Goal: Communication & Community: Ask a question

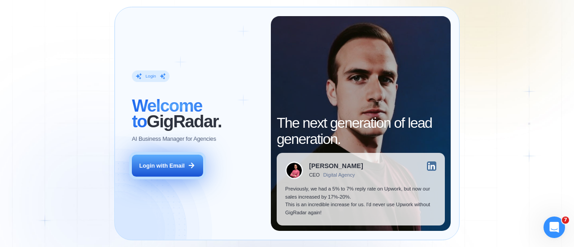
click at [165, 176] on button "Login with Email" at bounding box center [167, 166] width 71 height 22
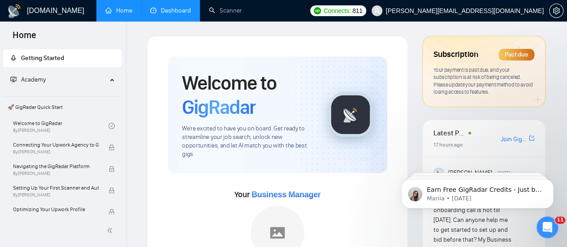
click at [170, 12] on link "Dashboard" at bounding box center [170, 11] width 41 height 8
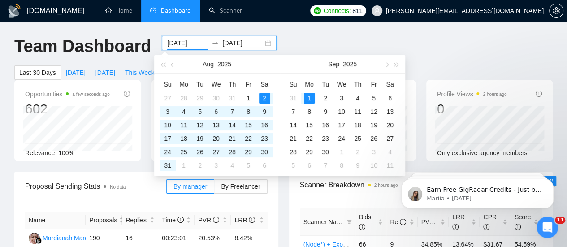
click at [195, 46] on input "[DATE]" at bounding box center [187, 43] width 41 height 10
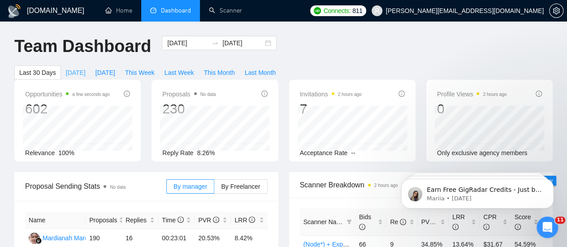
click at [86, 68] on span "[DATE]" at bounding box center [76, 73] width 20 height 10
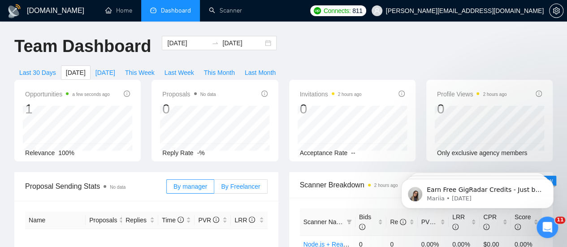
click at [233, 183] on span "By Freelancer" at bounding box center [240, 186] width 39 height 7
click at [214, 189] on input "By Freelancer" at bounding box center [214, 189] width 0 height 0
click at [115, 68] on span "[DATE]" at bounding box center [106, 73] width 20 height 10
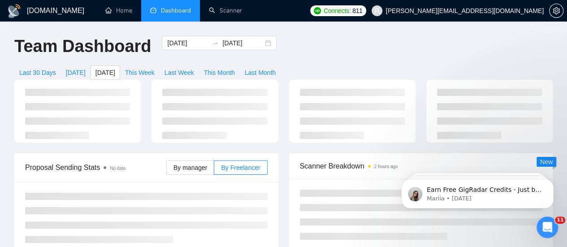
type input "[DATE]"
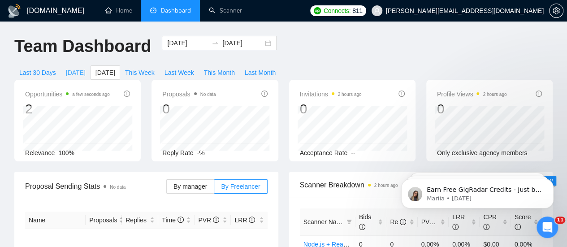
click at [86, 68] on span "[DATE]" at bounding box center [76, 73] width 20 height 10
type input "[DATE]"
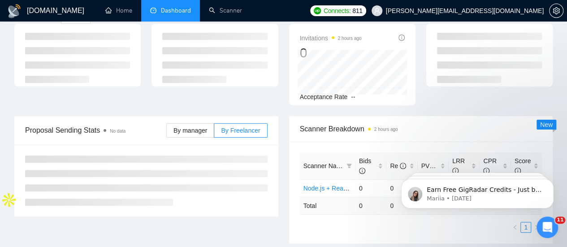
scroll to position [57, 0]
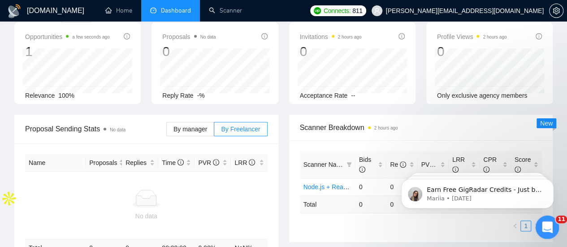
click at [543, 224] on icon "Open Intercom Messenger" at bounding box center [546, 226] width 15 height 15
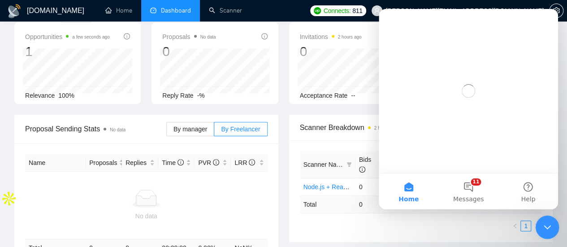
scroll to position [0, 0]
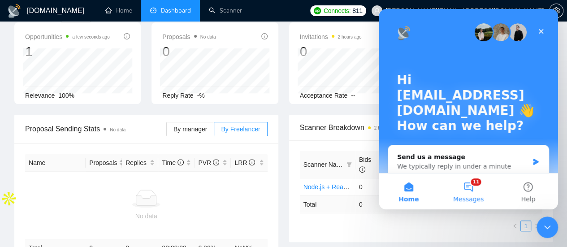
click at [470, 188] on button "11 Messages" at bounding box center [469, 192] width 60 height 36
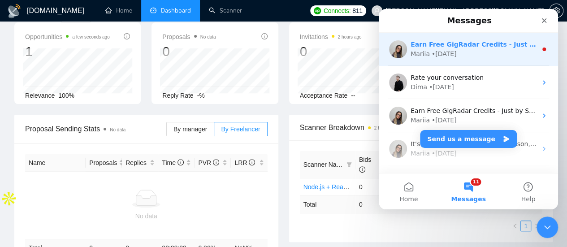
click at [439, 52] on div "• [DATE]" at bounding box center [444, 53] width 25 height 9
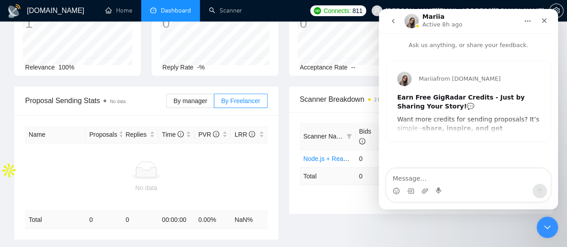
scroll to position [68, 0]
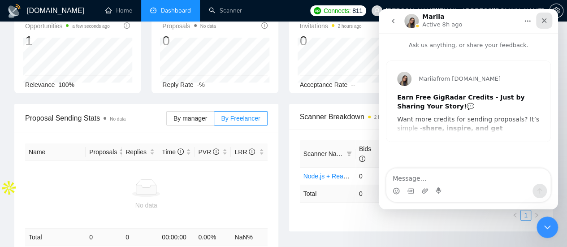
click at [544, 25] on div "Close" at bounding box center [544, 21] width 16 height 16
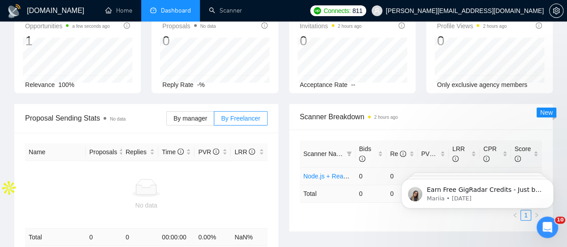
scroll to position [0, 0]
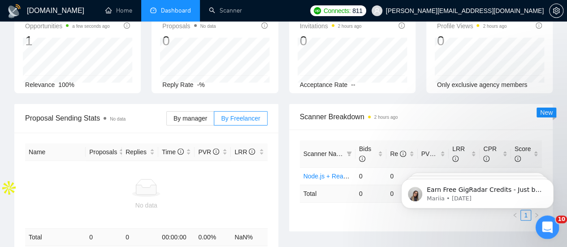
click at [541, 227] on icon "Open Intercom Messenger" at bounding box center [546, 226] width 15 height 15
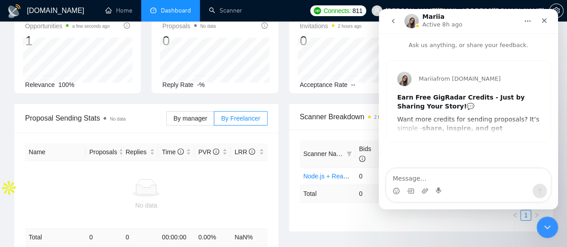
click at [396, 23] on icon "go back" at bounding box center [393, 20] width 7 height 7
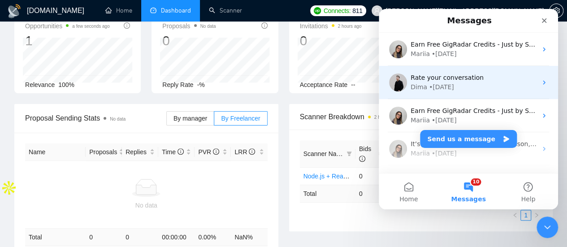
click at [437, 86] on div "• [DATE]" at bounding box center [441, 87] width 25 height 9
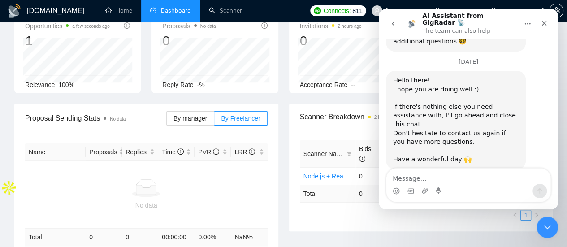
scroll to position [1896, 0]
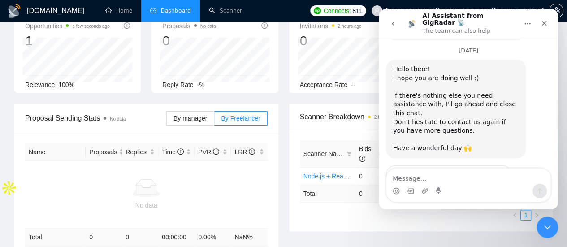
click at [397, 19] on button "go back" at bounding box center [393, 23] width 17 height 17
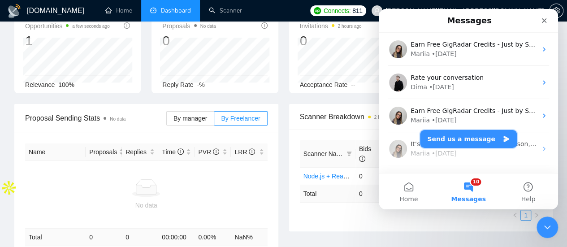
click at [463, 141] on button "Send us a message" at bounding box center [468, 139] width 97 height 18
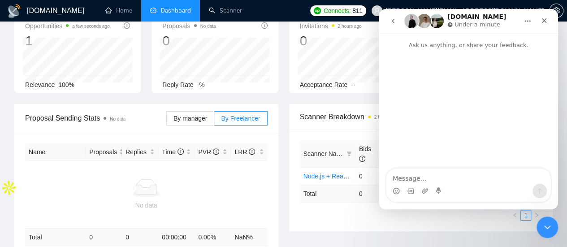
click at [430, 178] on textarea "Message…" at bounding box center [469, 176] width 164 height 15
type textarea "HI There, Let me know why my scanner is not workoing ?"
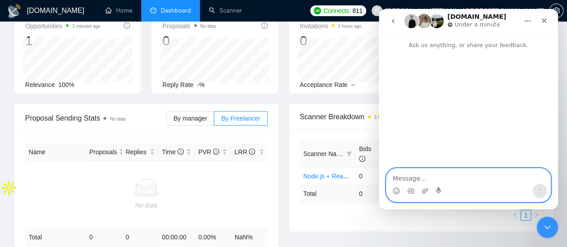
paste textarea "Hi there, Let me know why my scanner is not working."
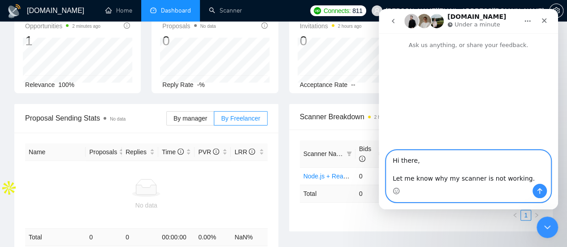
type textarea "Hi there, Let me know why my scanner is not working."
click at [539, 192] on icon "Send a message…" at bounding box center [539, 190] width 7 height 7
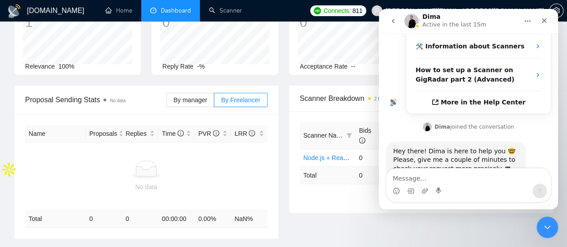
scroll to position [195, 0]
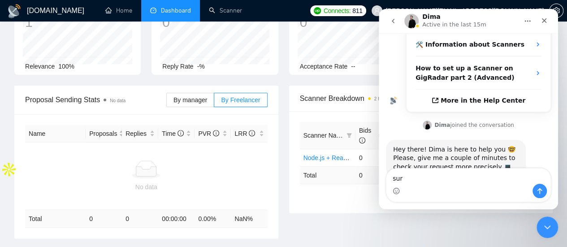
type textarea "sure"
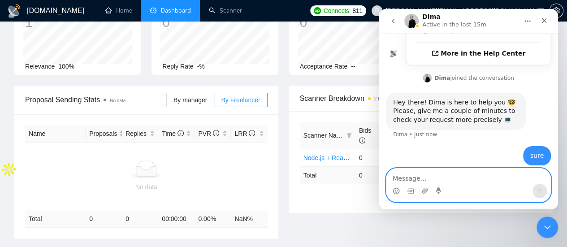
scroll to position [256, 0]
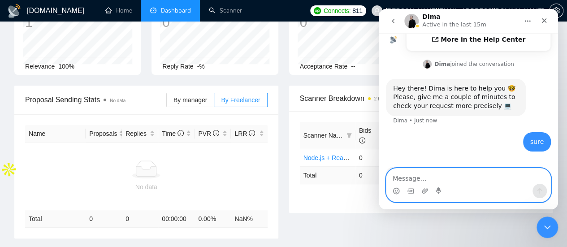
click at [406, 176] on textarea "Message…" at bounding box center [469, 176] width 164 height 15
paste textarea "Payment is done from my side."
click at [393, 181] on textarea "Payment is done from my side." at bounding box center [469, 176] width 164 height 15
click at [462, 182] on textarea "Payment is done from my side." at bounding box center [469, 176] width 164 height 15
click at [487, 178] on textarea "Payment is done from our side." at bounding box center [469, 176] width 164 height 15
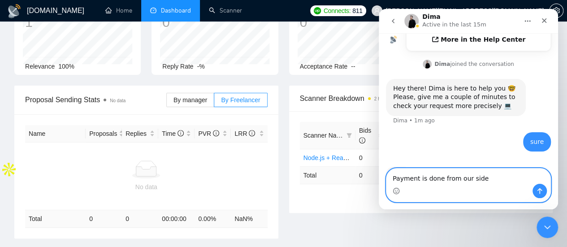
click at [394, 179] on textarea "Payment is done from our side" at bounding box center [469, 176] width 164 height 15
drag, startPoint x: 394, startPoint y: 179, endPoint x: 482, endPoint y: 175, distance: 88.4
click at [482, 175] on textarea "Payment is done from our side" at bounding box center [469, 176] width 164 height 15
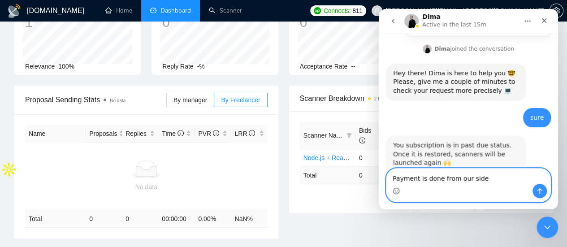
scroll to position [292, 0]
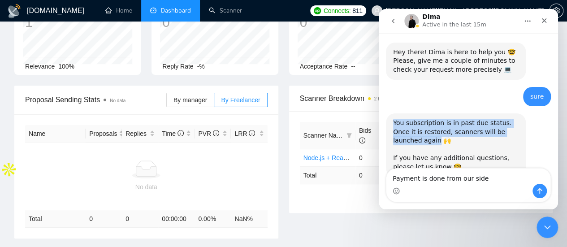
drag, startPoint x: 408, startPoint y: 113, endPoint x: 382, endPoint y: 90, distance: 34.9
copy div "You subscription is in past due status. Once it is restored, scanners will be l…"
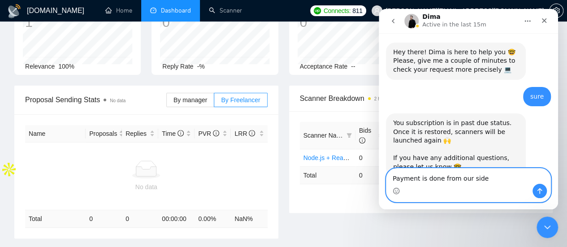
drag, startPoint x: 480, startPoint y: 183, endPoint x: 396, endPoint y: 181, distance: 84.3
click at [396, 181] on textarea "Payment is done from our side" at bounding box center [469, 176] width 164 height 15
type textarea "P"
paste textarea "I have paid, but the subscription is still not active."
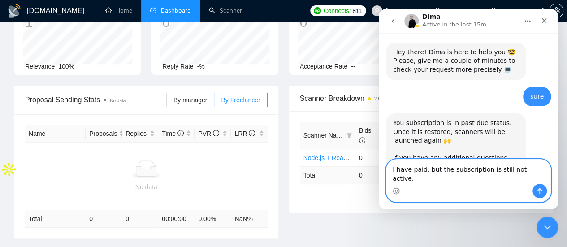
click at [426, 181] on textarea "I have paid, but the subscription is still not active." at bounding box center [469, 172] width 164 height 24
click at [397, 179] on textarea "I have paid, but the subscription is still not active." at bounding box center [469, 172] width 164 height 24
click at [433, 180] on textarea "We have paid, but the subscription is still not active." at bounding box center [469, 172] width 164 height 24
click at [442, 179] on textarea "We have paid, but the subscription is still not active." at bounding box center [469, 172] width 164 height 24
type textarea "We have paid and the subscription is still not active."
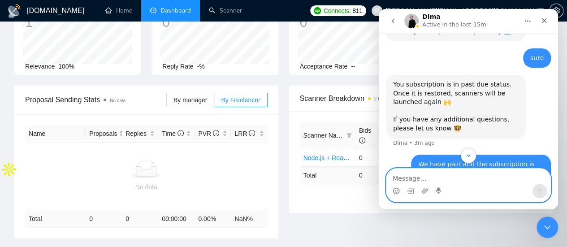
scroll to position [338, 0]
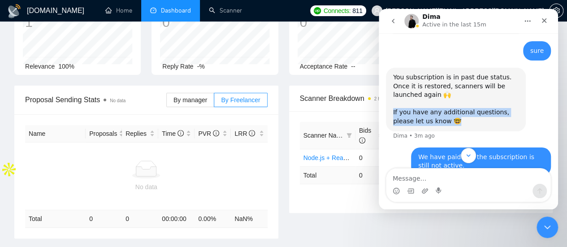
drag, startPoint x: 394, startPoint y: 87, endPoint x: 443, endPoint y: 95, distance: 49.4
click at [443, 95] on div "You subscription is in past due status. Once it is restored, scanners will be l…" at bounding box center [456, 99] width 126 height 53
click at [438, 106] on div "You subscription is in past due status. Once it is restored, scanners will be l…" at bounding box center [468, 108] width 165 height 80
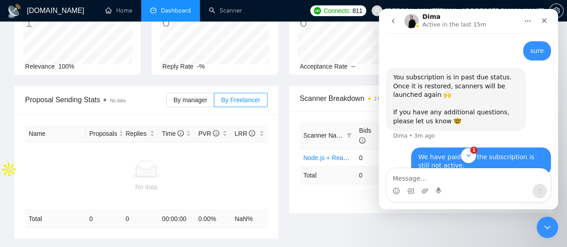
scroll to position [379, 0]
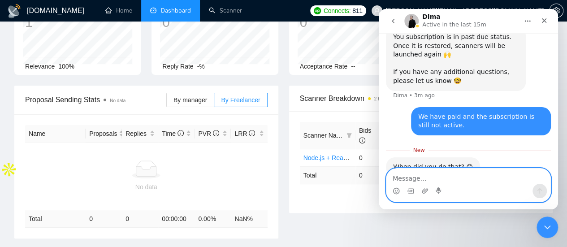
click at [408, 180] on textarea "Message…" at bounding box center [469, 176] width 164 height 15
type textarea "[DATE]"
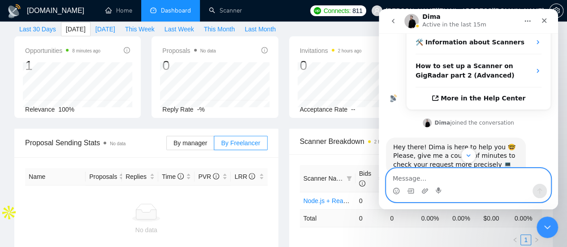
scroll to position [187, 0]
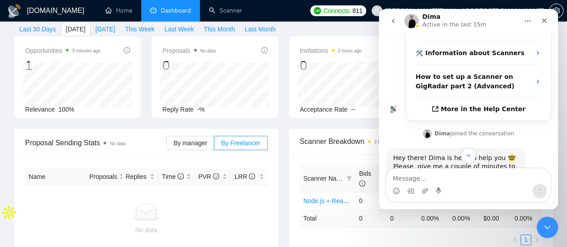
drag, startPoint x: 436, startPoint y: 109, endPoint x: 509, endPoint y: 105, distance: 73.2
click at [509, 128] on div "[PERSON_NAME] joined the conversation 11:52 am" at bounding box center [468, 134] width 165 height 13
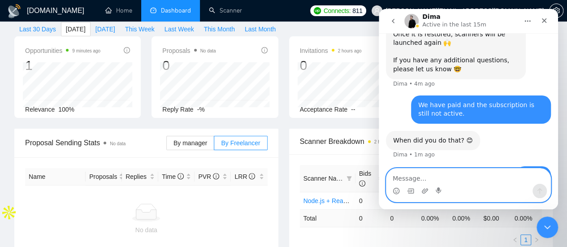
click at [403, 179] on textarea "Message…" at bounding box center [469, 176] width 164 height 15
click at [451, 178] on textarea "I am attaching" at bounding box center [469, 176] width 164 height 15
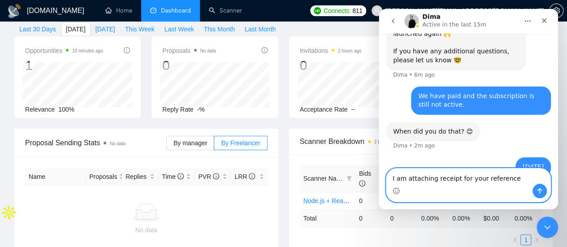
scroll to position [408, 0]
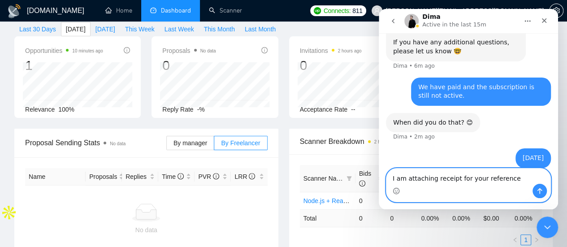
drag, startPoint x: 506, startPoint y: 163, endPoint x: 383, endPoint y: 161, distance: 123.3
click at [383, 168] on div "I am attaching receipt for your reference I am attaching receipt for your refer…" at bounding box center [468, 185] width 179 height 34
type textarea "I am attaching receipt for your reference"
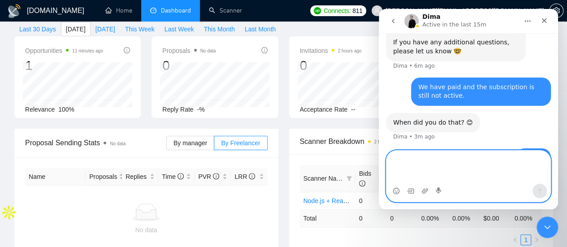
paste textarea "I am attaching the receipt for your reference.""
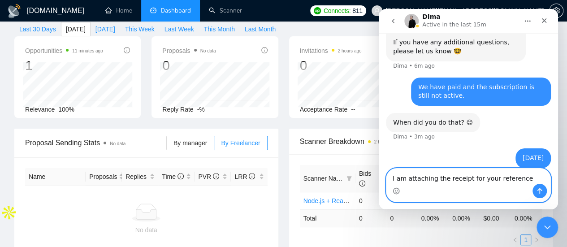
click at [391, 169] on textarea "I am attaching the receipt for your reference" at bounding box center [469, 176] width 164 height 15
click at [525, 169] on textarea "I am attaching the receipt for your reference" at bounding box center [469, 176] width 164 height 15
type textarea "I am attaching the receipt for your reference"
click at [541, 191] on icon "Send a message…" at bounding box center [539, 190] width 7 height 7
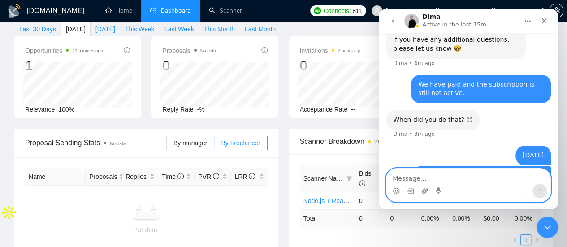
click at [425, 192] on icon "Upload attachment" at bounding box center [425, 190] width 7 height 7
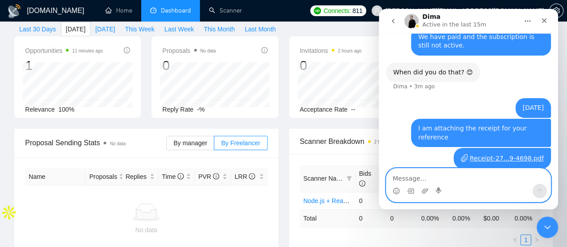
scroll to position [467, 0]
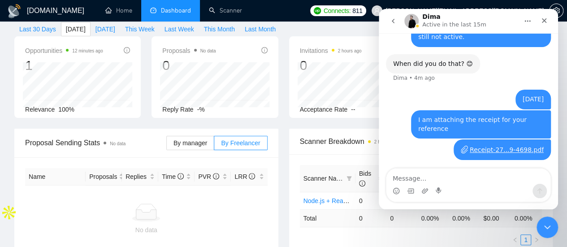
click at [392, 26] on button "go back" at bounding box center [393, 21] width 17 height 17
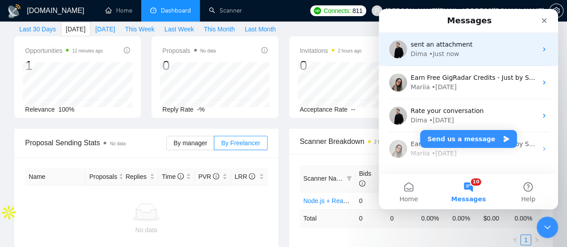
click at [479, 51] on div "Dima • Just now" at bounding box center [474, 53] width 126 height 9
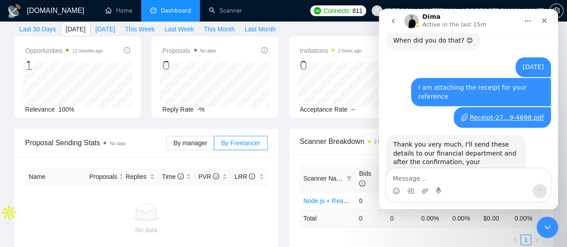
scroll to position [485, 0]
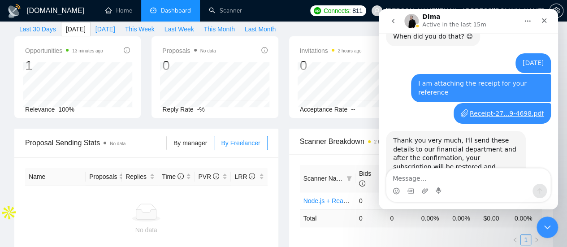
click at [428, 179] on textarea "Message…" at bounding box center [469, 176] width 164 height 15
type textarea "l"
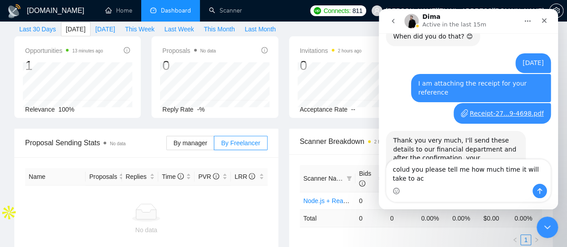
scroll to position [494, 0]
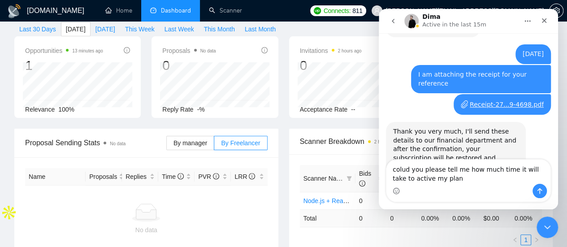
type textarea "colud you please tell me how much time it will take to active my plan"
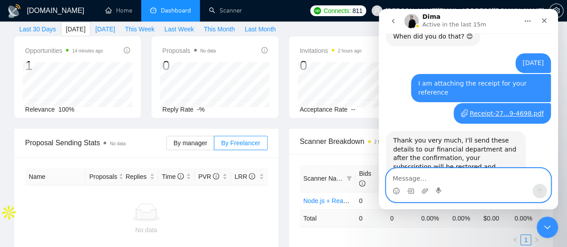
paste textarea "Can you tell me how much time it will take to activate my plan?"
type textarea "Can you tell me how much time it will take to activate my plan?"
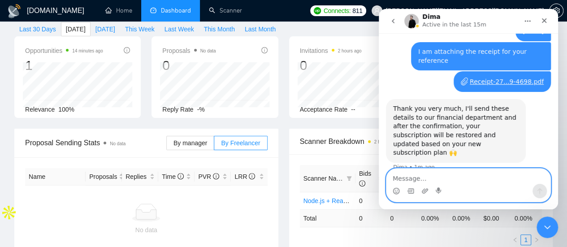
scroll to position [521, 0]
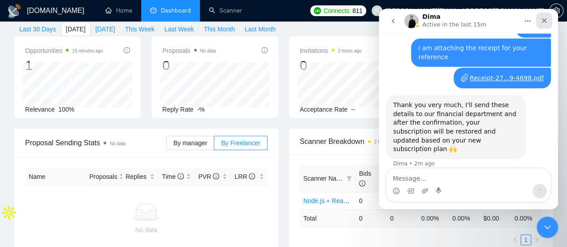
click at [545, 19] on icon "Close" at bounding box center [544, 20] width 7 height 7
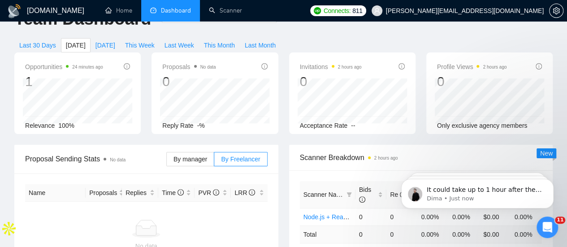
scroll to position [565, 0]
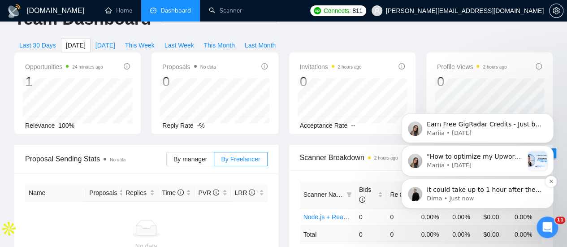
click at [447, 193] on p "It could take up to 1 hour after the confirmation with our team and Stripe; in …" at bounding box center [485, 190] width 116 height 9
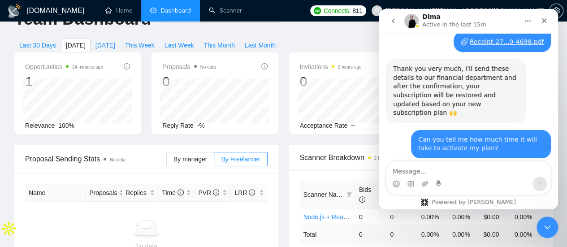
scroll to position [587, 0]
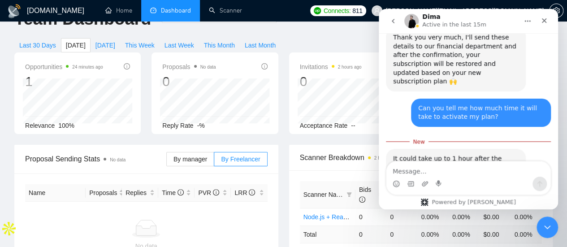
click at [402, 168] on textarea "Message…" at bounding box center [469, 168] width 164 height 15
click at [413, 174] on textarea "Message…" at bounding box center [469, 168] width 164 height 15
click at [401, 172] on textarea "Message…" at bounding box center [469, 168] width 164 height 15
type textarea "O"
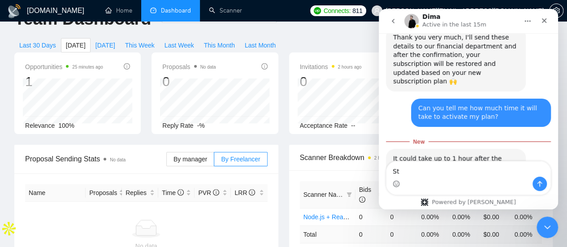
type textarea "S"
type textarea "Thanks"
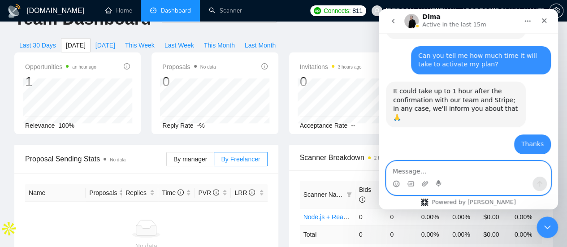
scroll to position [670, 0]
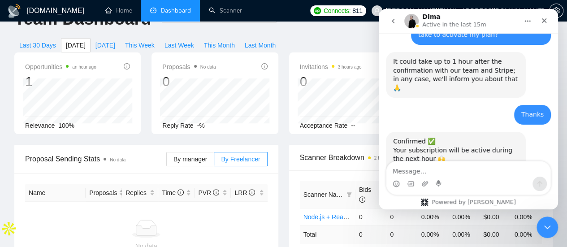
drag, startPoint x: 397, startPoint y: 124, endPoint x: 490, endPoint y: 122, distance: 93.3
click at [490, 137] on div "Confirmed ✅ Your subscription will be active during the next hour 🙌 If there’s …" at bounding box center [456, 167] width 126 height 61
click at [407, 177] on div "Intercom messenger" at bounding box center [469, 184] width 164 height 14
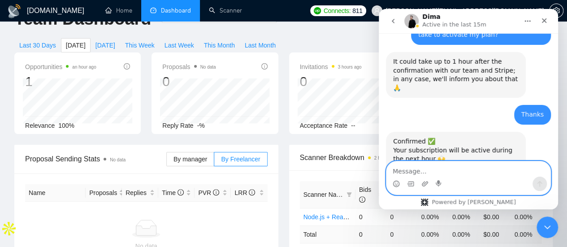
click at [403, 172] on textarea "Message…" at bounding box center [469, 168] width 164 height 15
type textarea "Thanks"
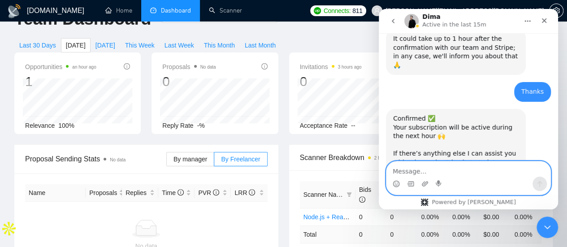
scroll to position [696, 0]
